Goal: Check status: Check status

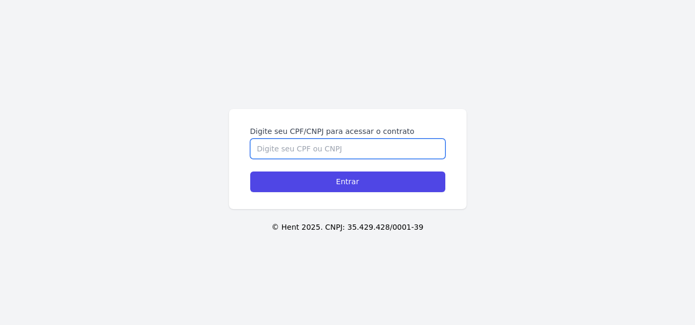
click at [292, 151] on input "Digite seu CPF/CNPJ para acessar o contrato" at bounding box center [347, 149] width 195 height 20
click at [274, 148] on input "Digite seu CPF/CNPJ para acessar o contrato" at bounding box center [347, 149] width 195 height 20
type input "01215105495"
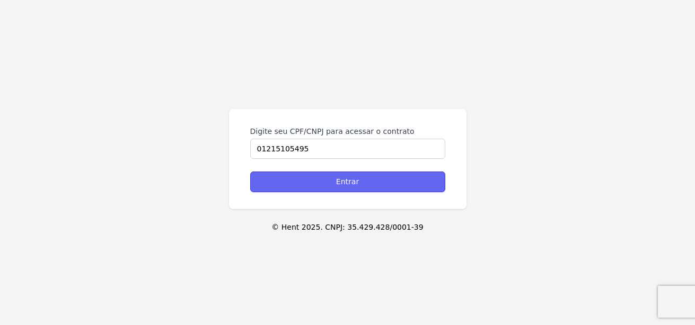
click at [329, 182] on input "Entrar" at bounding box center [347, 182] width 195 height 21
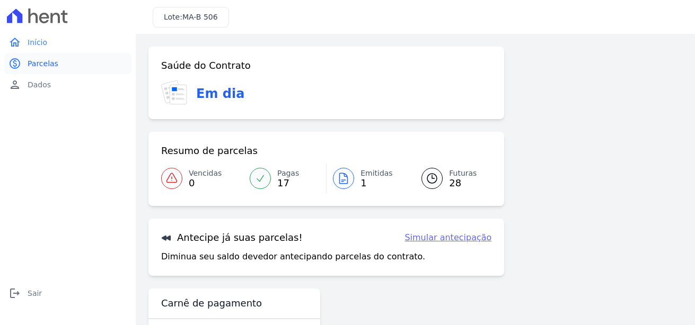
click at [34, 65] on span "Parcelas" at bounding box center [43, 63] width 31 height 11
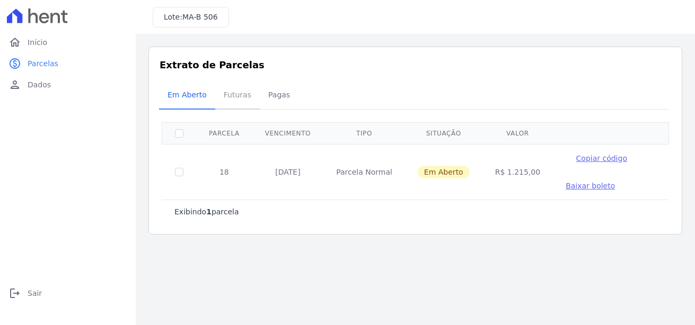
click at [231, 93] on span "Futuras" at bounding box center [237, 94] width 40 height 21
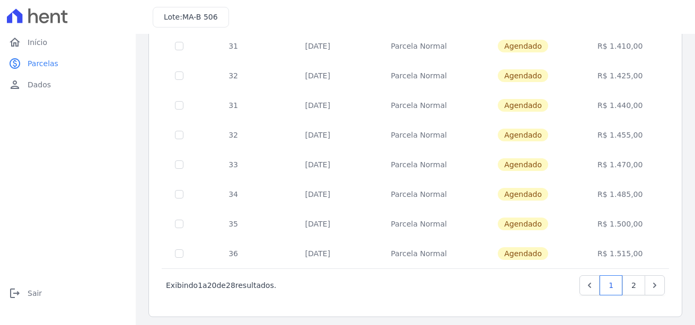
scroll to position [474, 0]
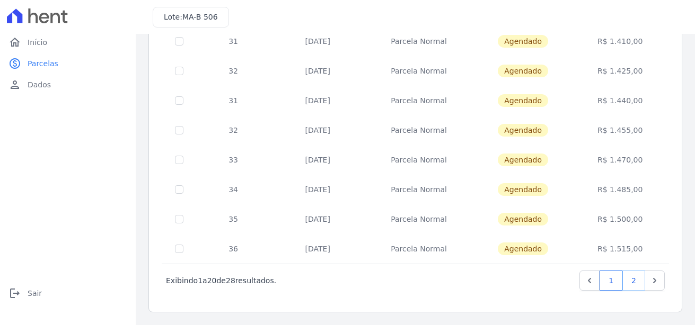
click at [629, 282] on link "2" at bounding box center [633, 281] width 23 height 20
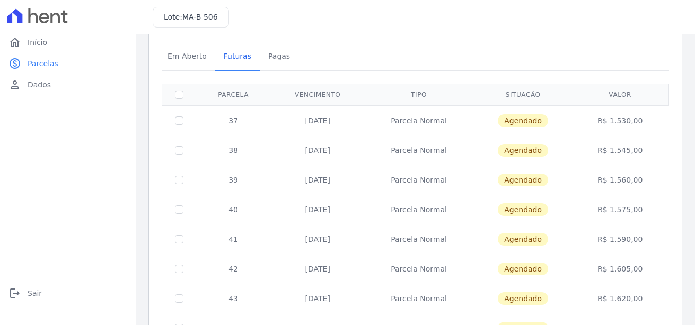
scroll to position [118, 0]
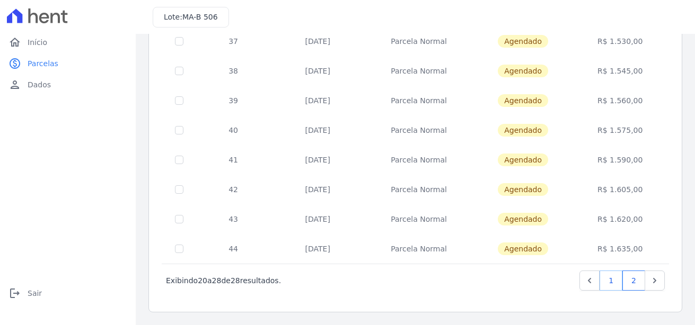
click at [602, 279] on link "1" at bounding box center [611, 281] width 23 height 20
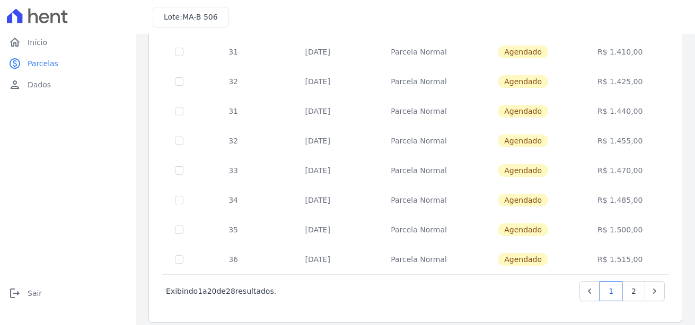
scroll to position [474, 0]
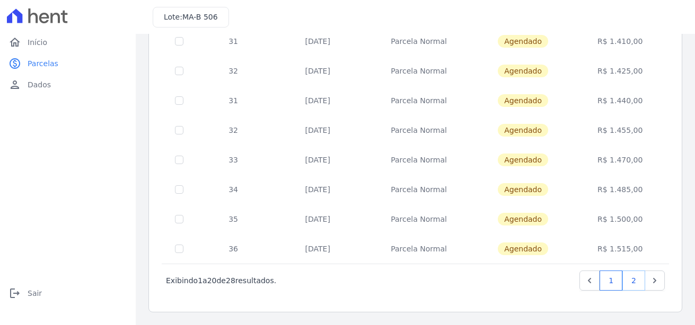
click at [625, 284] on link "2" at bounding box center [633, 281] width 23 height 20
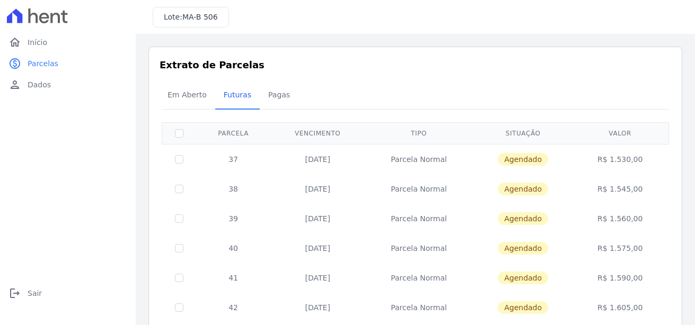
scroll to position [118, 0]
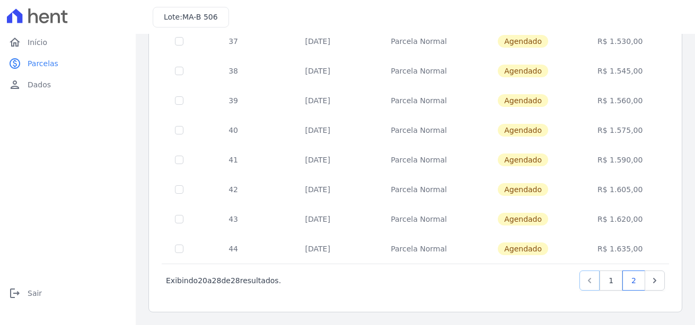
click at [588, 281] on icon "Previous" at bounding box center [589, 280] width 3 height 5
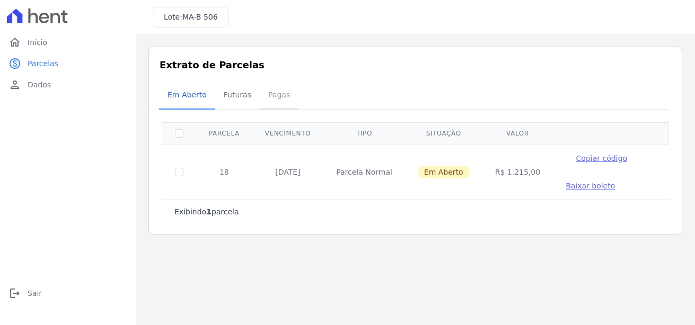
click at [271, 98] on span "Pagas" at bounding box center [279, 94] width 34 height 21
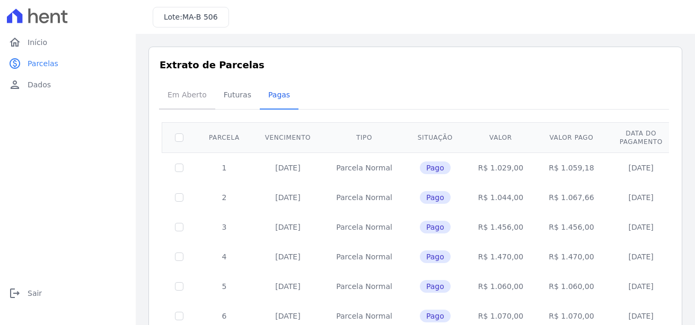
click at [189, 95] on span "Em Aberto" at bounding box center [187, 94] width 52 height 21
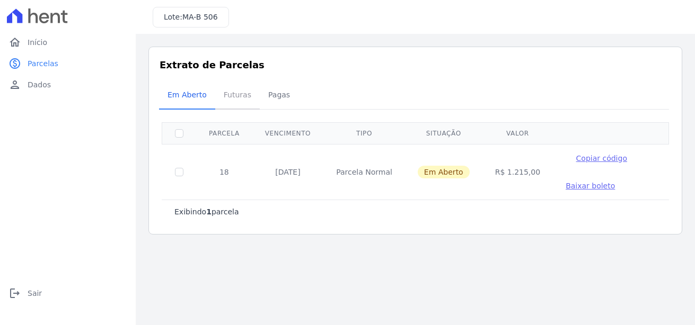
click at [232, 96] on span "Futuras" at bounding box center [237, 94] width 40 height 21
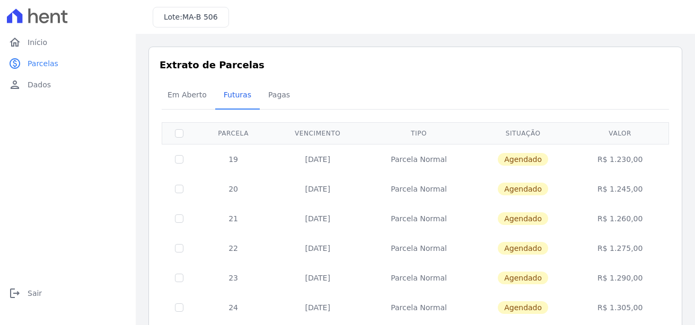
drag, startPoint x: 638, startPoint y: 237, endPoint x: 220, endPoint y: 161, distance: 425.1
copy tbody "19 [DATE] Parcela Normal Agendado R$ 1.230,00 20 [DATE] Parcela Normal Agendado…"
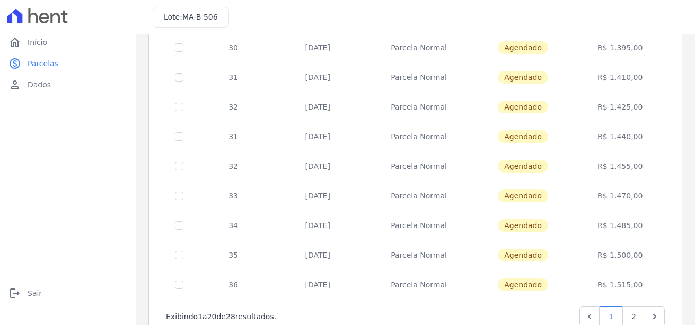
scroll to position [474, 0]
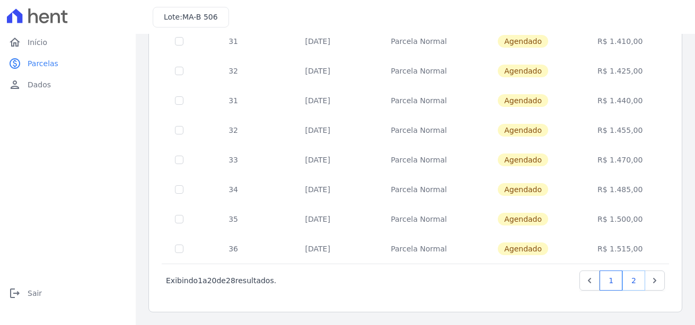
click at [624, 281] on link "2" at bounding box center [633, 281] width 23 height 20
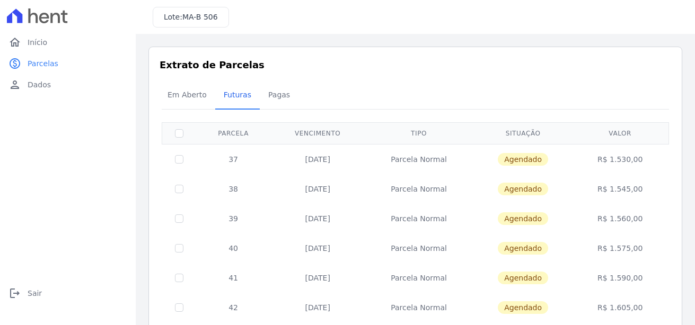
drag, startPoint x: 637, startPoint y: 250, endPoint x: 222, endPoint y: 153, distance: 425.7
click at [222, 153] on tbody "37 [DATE] [GEOGRAPHIC_DATA] [GEOGRAPHIC_DATA] R$ 1.530,00 38 [DATE] [GEOGRAPHIC…" at bounding box center [415, 263] width 507 height 238
copy tbody "37 [DATE] Parcela Normal Agendado R$ 1.530,00 38 [DATE] Parcela Normal Agendado…"
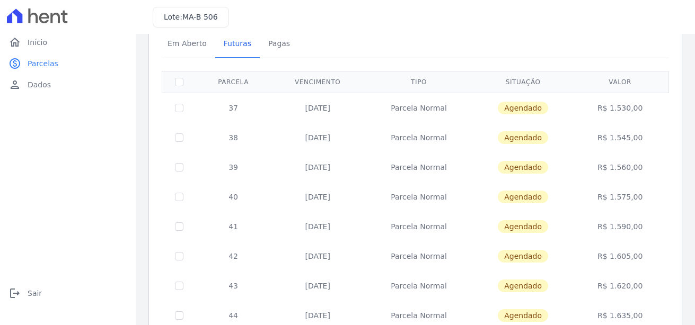
scroll to position [118, 0]
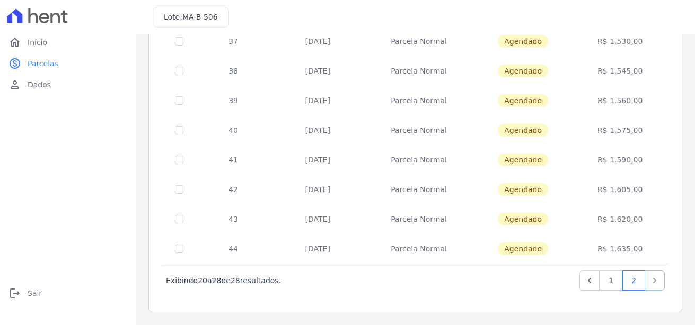
click at [649, 278] on icon "Next" at bounding box center [654, 281] width 11 height 11
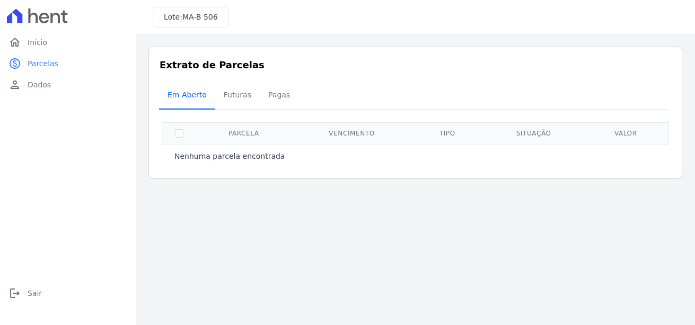
click at [180, 101] on span "Em Aberto" at bounding box center [187, 94] width 52 height 21
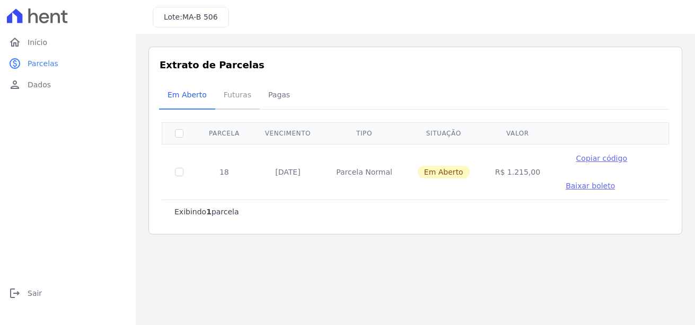
click at [235, 96] on span "Futuras" at bounding box center [237, 94] width 40 height 21
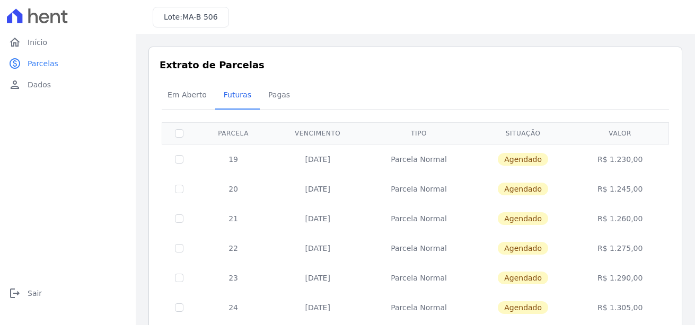
drag, startPoint x: 635, startPoint y: 161, endPoint x: 595, endPoint y: 163, distance: 39.3
click at [595, 163] on td "R$ 1.230,00" at bounding box center [620, 159] width 94 height 30
copy td "R$ 1.230,00"
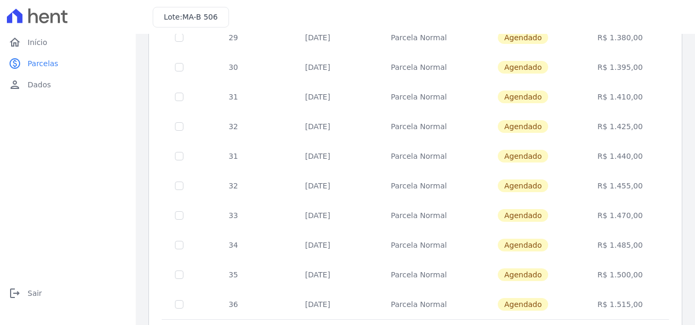
scroll to position [474, 0]
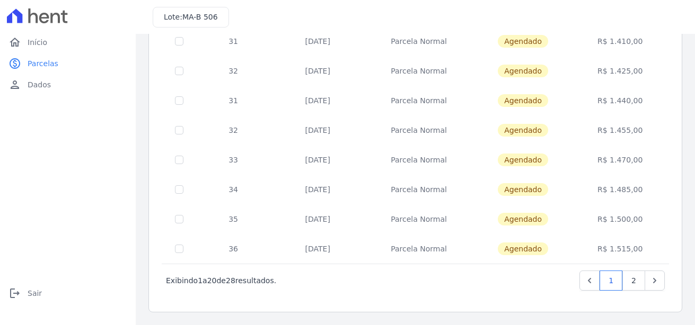
click at [448, 291] on div "Próximo › Exibindo 1 a 20 de 28 resultados. 1 2" at bounding box center [415, 280] width 507 height 33
click at [37, 40] on span "Início" at bounding box center [38, 42] width 20 height 11
